Goal: Task Accomplishment & Management: Use online tool/utility

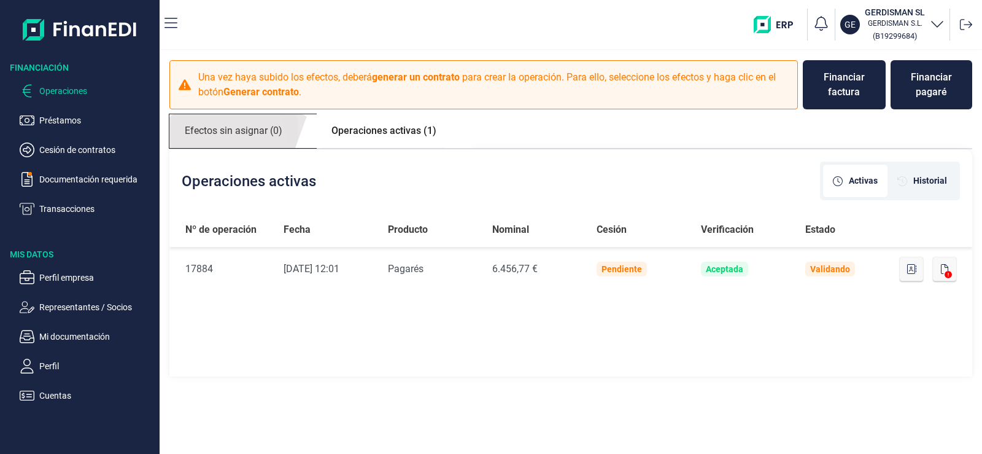
click at [250, 138] on link "Efectos sin asignar (0)" at bounding box center [233, 131] width 128 height 34
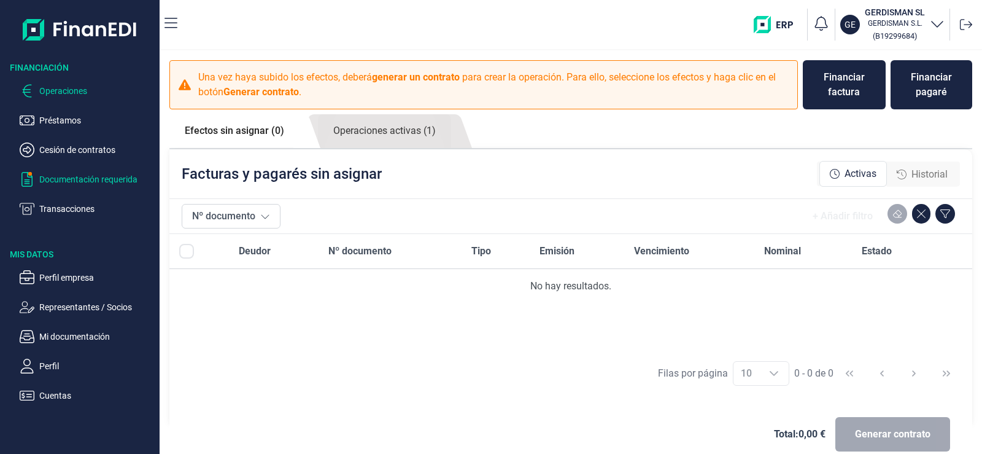
click at [104, 175] on p "Documentación requerida" at bounding box center [96, 179] width 115 height 15
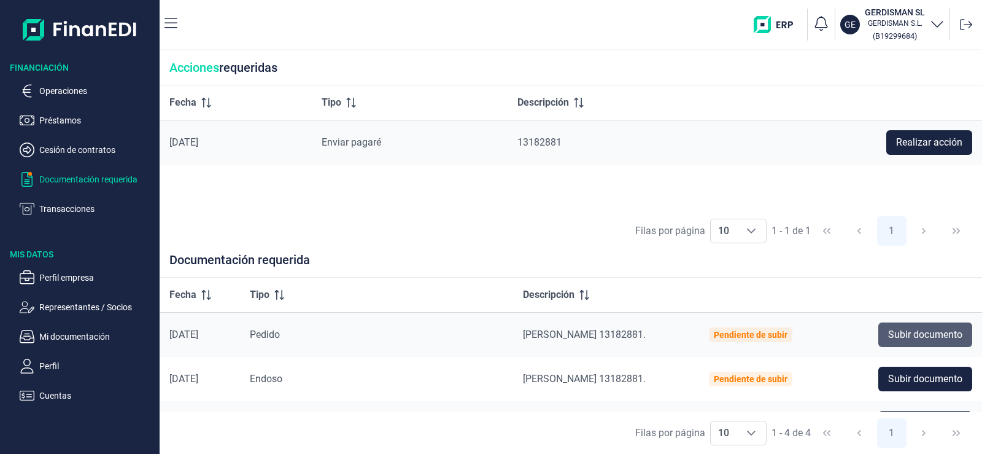
click at [944, 330] on span "Subir documento" at bounding box center [925, 334] width 74 height 15
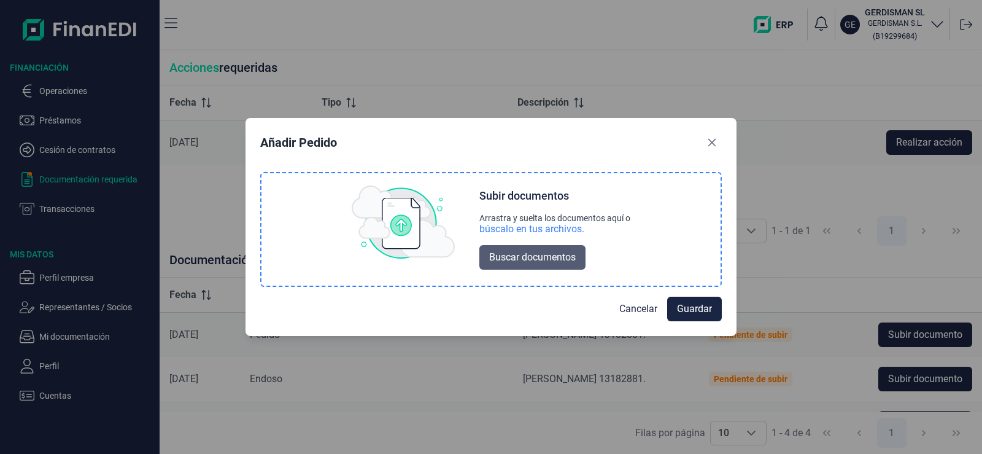
click at [528, 261] on span "Buscar documentos" at bounding box center [532, 257] width 87 height 15
click at [526, 257] on span "Buscar documentos" at bounding box center [532, 257] width 87 height 15
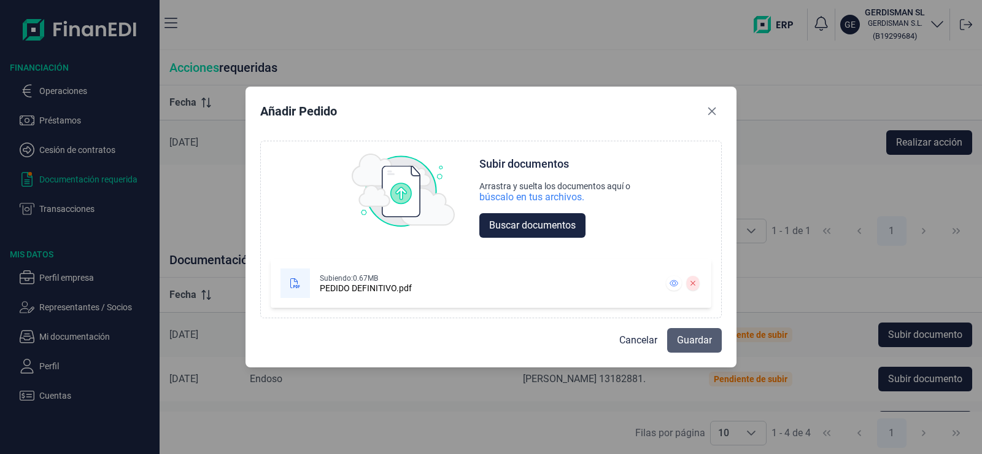
click at [677, 335] on span "Guardar" at bounding box center [694, 340] width 35 height 15
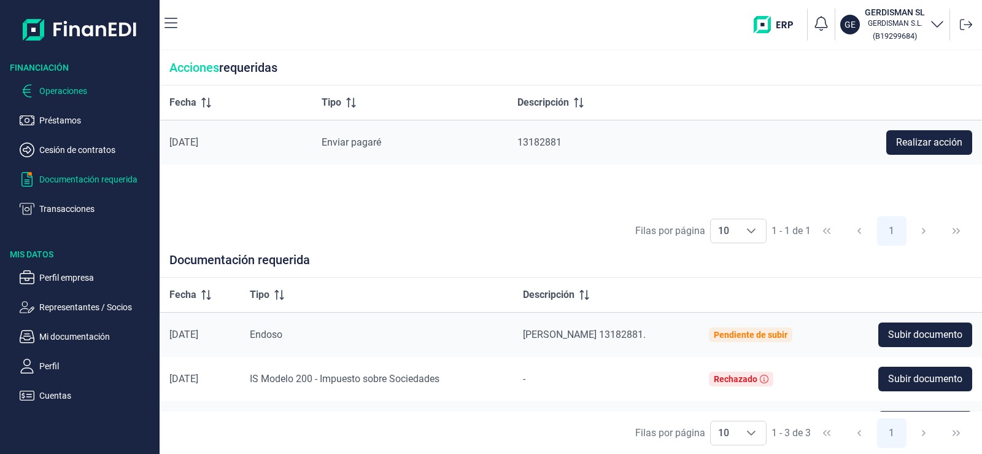
click at [68, 95] on p "Operaciones" at bounding box center [96, 90] width 115 height 15
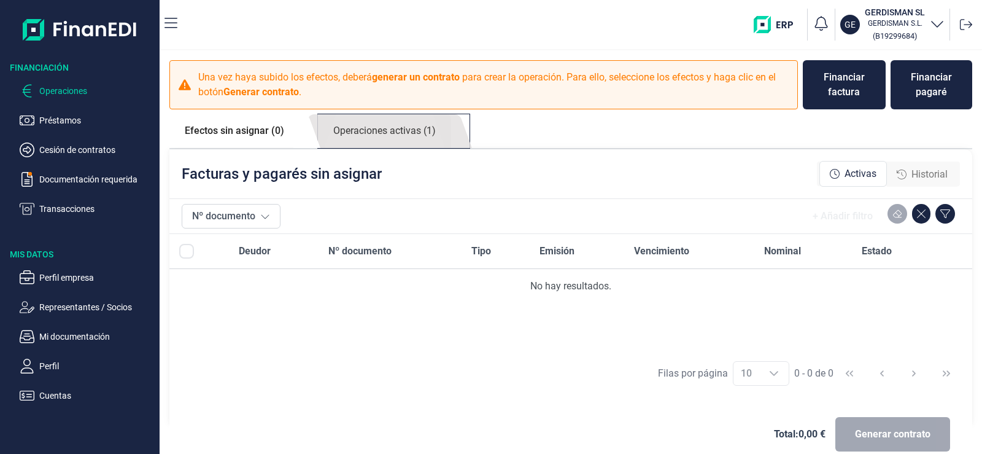
click at [346, 129] on link "Operaciones activas (1)" at bounding box center [384, 131] width 133 height 34
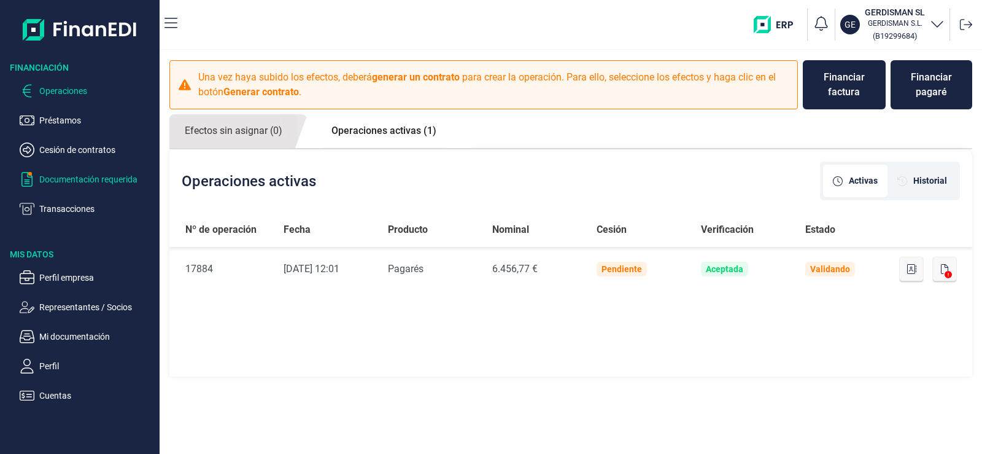
click at [99, 176] on p "Documentación requerida" at bounding box center [96, 179] width 115 height 15
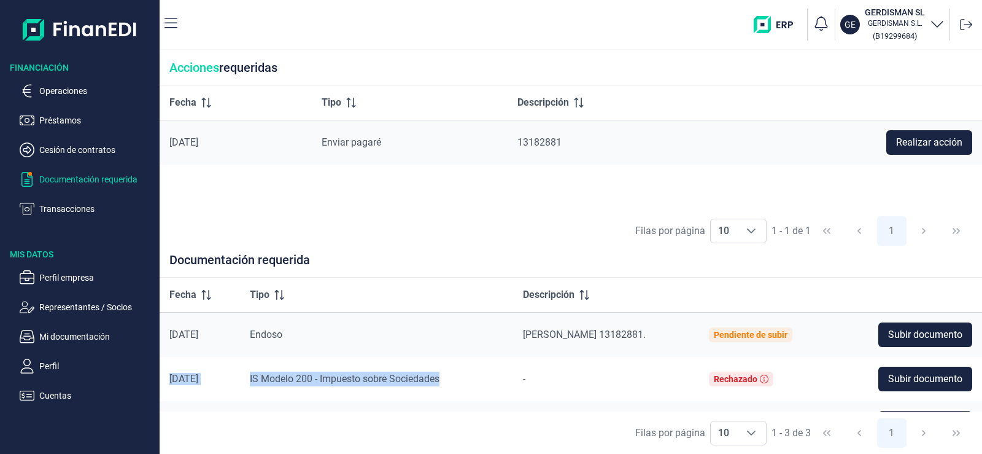
drag, startPoint x: 467, startPoint y: 378, endPoint x: 166, endPoint y: 377, distance: 301.3
click at [166, 377] on tr "[DATE] IS Modelo 200 - Impuesto sobre Sociedades - Rechazado Subir documento" at bounding box center [571, 379] width 822 height 44
drag, startPoint x: 495, startPoint y: 385, endPoint x: 168, endPoint y: 372, distance: 328.0
click at [168, 372] on tr "[DATE] IS Modelo 200 - Impuesto sobre Sociedades - Rechazado Subir documento" at bounding box center [571, 379] width 822 height 44
